Goal: Information Seeking & Learning: Check status

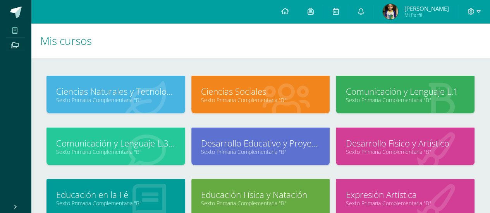
click at [398, 14] on img at bounding box center [389, 11] width 15 height 15
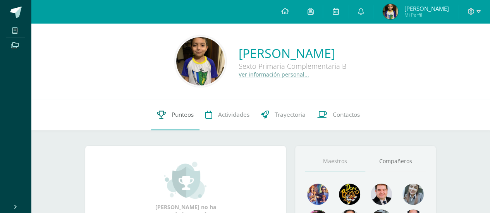
click at [190, 113] on span "Punteos" at bounding box center [182, 115] width 22 height 8
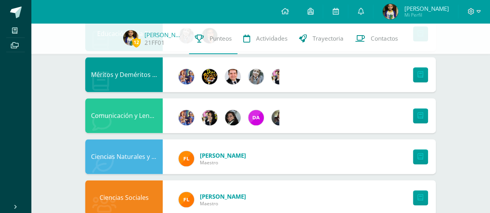
scroll to position [468, 0]
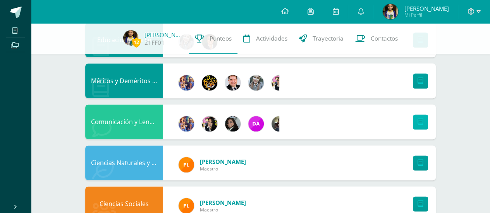
click at [421, 125] on link at bounding box center [420, 122] width 15 height 15
click at [344, 42] on link "Trayectoria" at bounding box center [321, 38] width 56 height 31
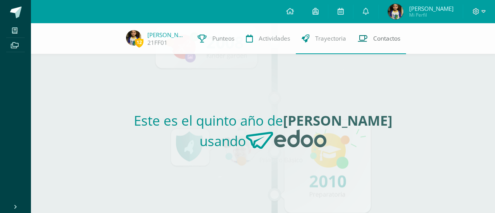
click at [355, 43] on link "Contactos" at bounding box center [379, 38] width 54 height 31
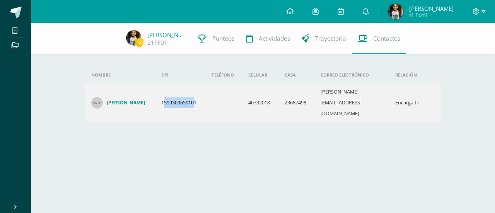
drag, startPoint x: 166, startPoint y: 91, endPoint x: 204, endPoint y: 92, distance: 37.2
click at [201, 92] on td "1599300650101" at bounding box center [180, 103] width 50 height 39
click at [205, 92] on td "1599300650101" at bounding box center [180, 103] width 50 height 39
drag, startPoint x: 205, startPoint y: 92, endPoint x: 166, endPoint y: 87, distance: 39.7
click at [166, 87] on td "1599300650101" at bounding box center [180, 103] width 50 height 39
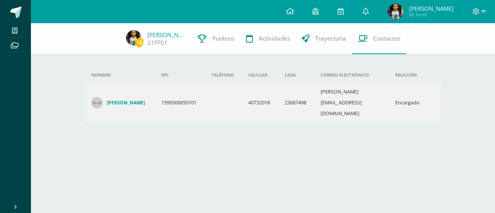
click at [304, 144] on html "Mis cursos Archivos Cerrar panel Ciencias Naturales y Tecnología Sexto Primaria…" at bounding box center [247, 75] width 495 height 151
click at [269, 34] on span "Actividades" at bounding box center [274, 38] width 31 height 8
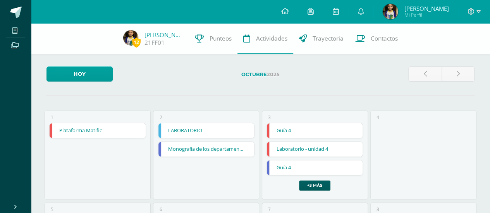
click at [476, 81] on div at bounding box center [441, 77] width 72 height 21
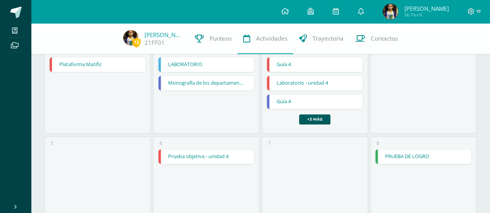
scroll to position [67, 0]
click at [425, 158] on link "PRUEBA DE LOGRO" at bounding box center [423, 156] width 96 height 15
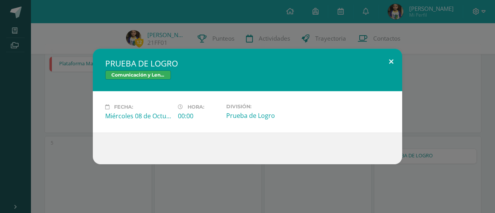
click at [400, 60] on button at bounding box center [391, 62] width 22 height 26
